Goal: Task Accomplishment & Management: Manage account settings

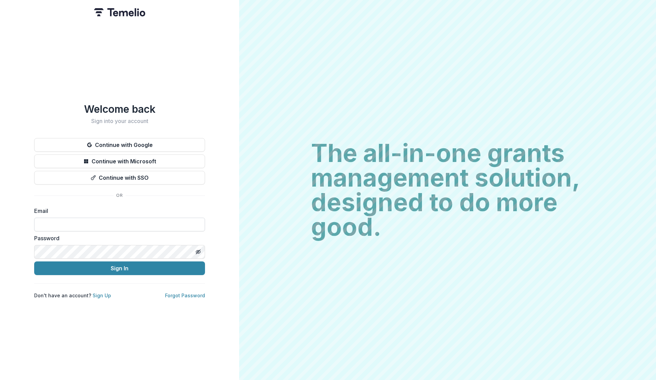
click at [155, 219] on input at bounding box center [119, 225] width 171 height 14
type input "**********"
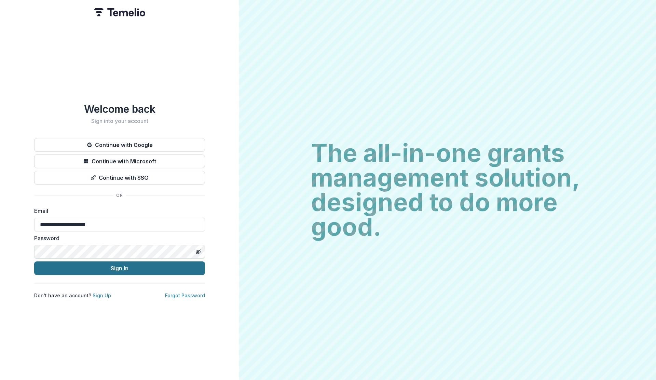
click at [126, 267] on button "Sign In" at bounding box center [119, 269] width 171 height 14
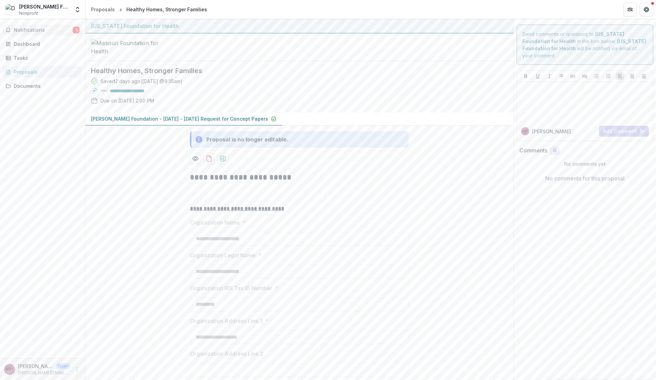
click at [30, 31] on span "Notifications" at bounding box center [43, 30] width 59 height 6
click at [318, 112] on div "Healthy Homes, Stronger Families Saved [DATE] ( [DATE] 9:35am ) 100 % Due on [D…" at bounding box center [293, 86] width 417 height 51
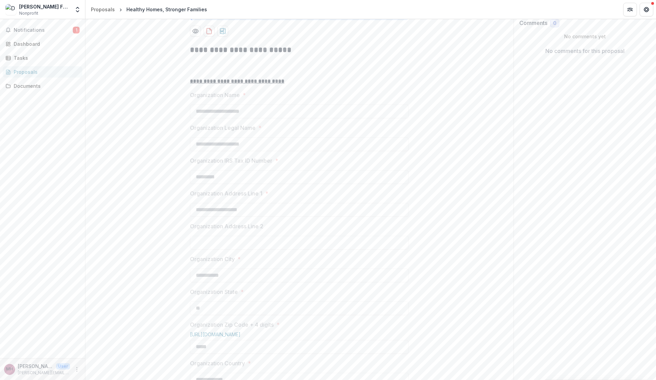
scroll to position [99, 0]
